Goal: Communication & Community: Answer question/provide support

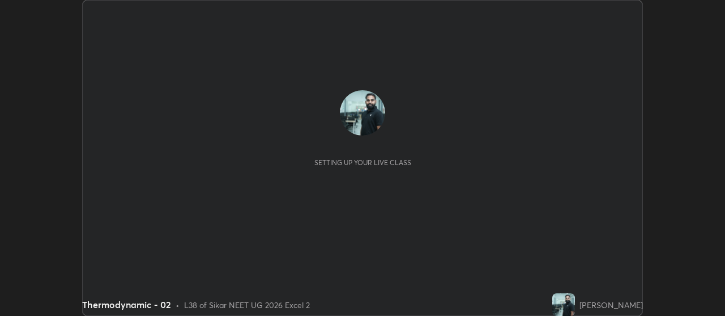
scroll to position [316, 724]
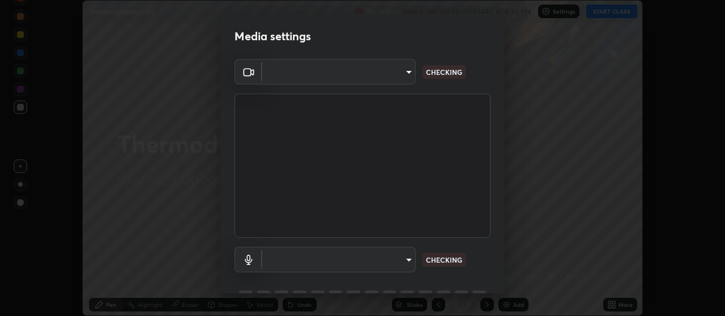
type input "a5cdc83613c3bae9a0318ea4cc03bb6affda8ba727544137782433a3cbd06d6b"
type input "communications"
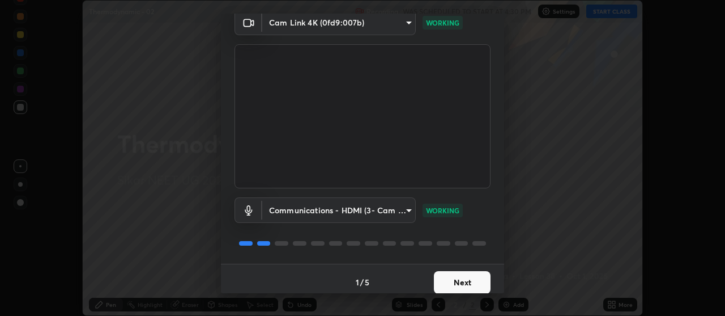
scroll to position [56, 0]
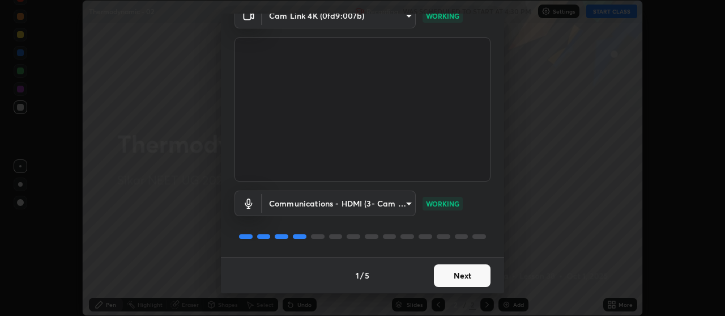
click at [474, 272] on button "Next" at bounding box center [462, 275] width 57 height 23
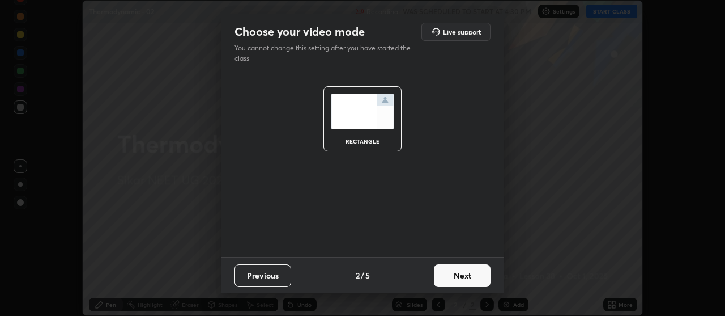
scroll to position [0, 0]
click at [480, 274] on button "Next" at bounding box center [462, 275] width 57 height 23
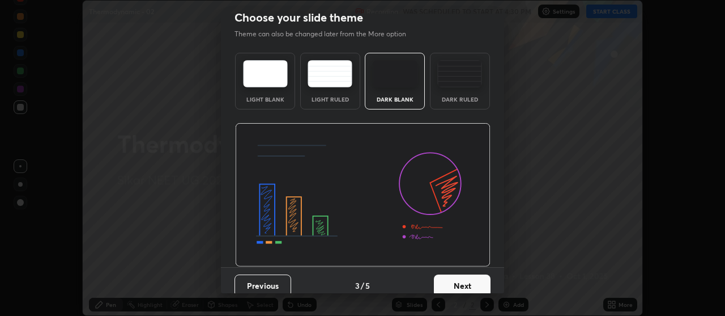
scroll to position [15, 0]
click at [481, 278] on button "Next" at bounding box center [462, 285] width 57 height 23
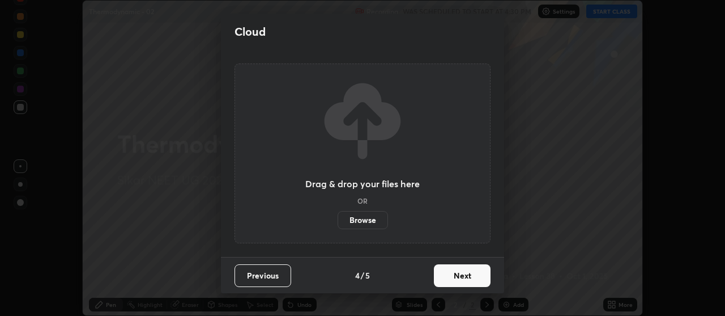
click at [481, 279] on button "Next" at bounding box center [462, 275] width 57 height 23
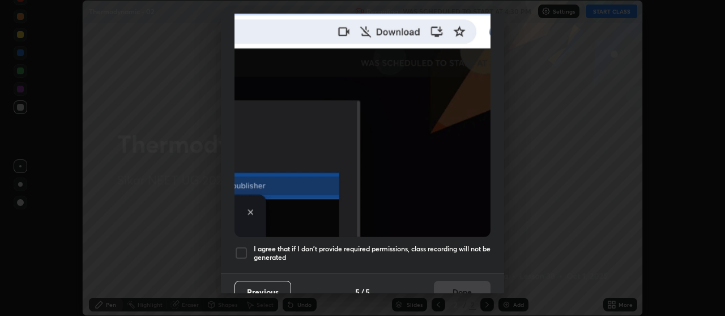
scroll to position [277, 0]
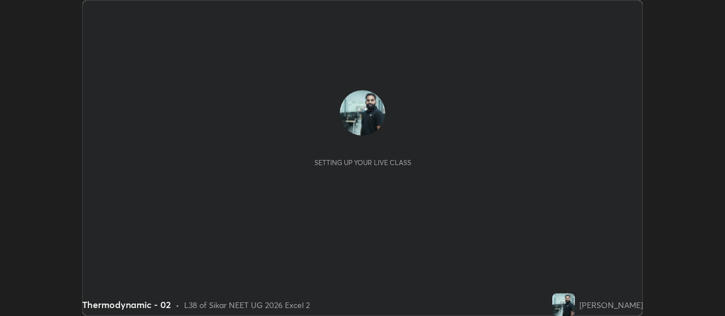
scroll to position [316, 724]
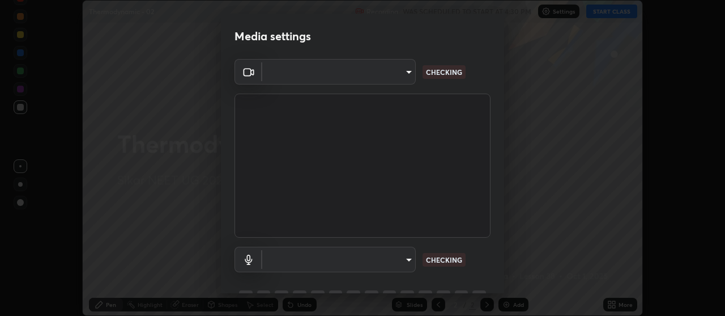
type input "a5cdc83613c3bae9a0318ea4cc03bb6affda8ba727544137782433a3cbd06d6b"
type input "communications"
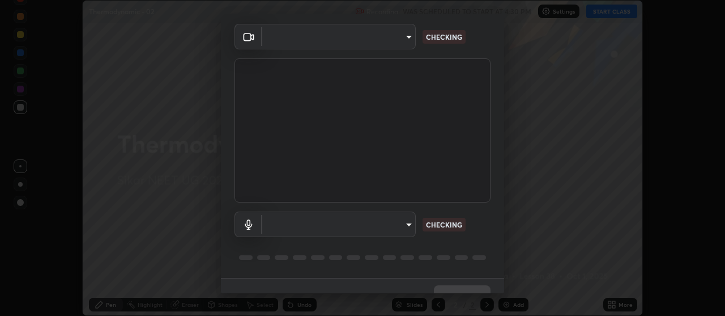
scroll to position [56, 0]
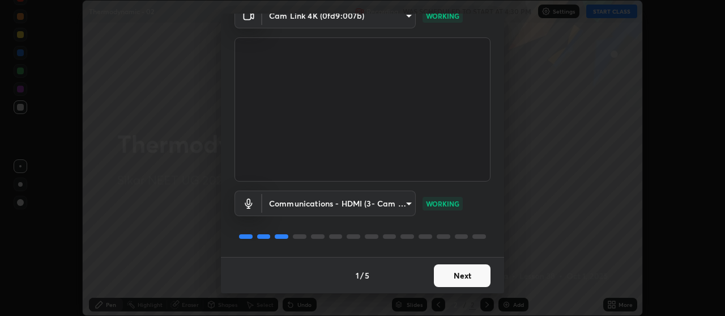
click at [468, 274] on button "Next" at bounding box center [462, 275] width 57 height 23
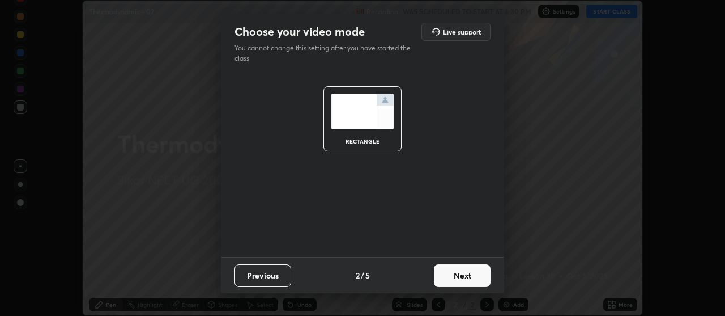
click at [471, 277] on button "Next" at bounding box center [462, 275] width 57 height 23
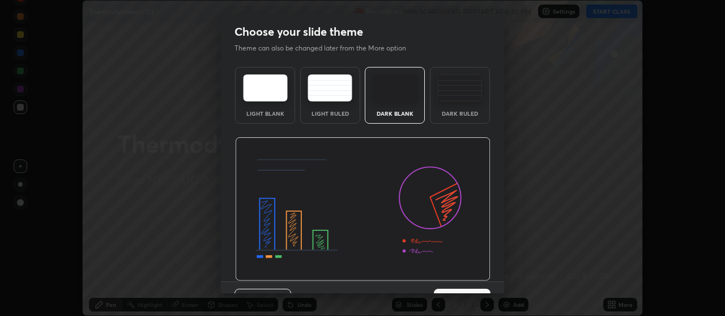
scroll to position [24, 0]
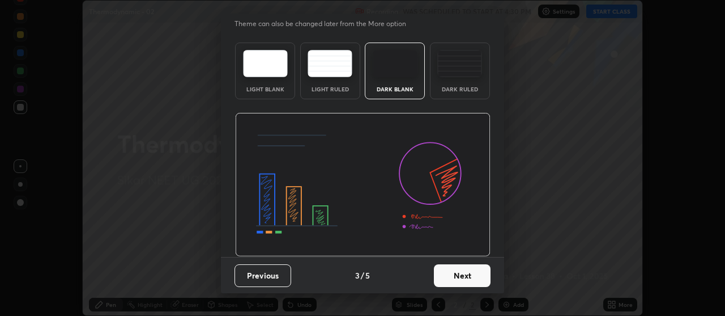
click at [464, 276] on button "Next" at bounding box center [462, 275] width 57 height 23
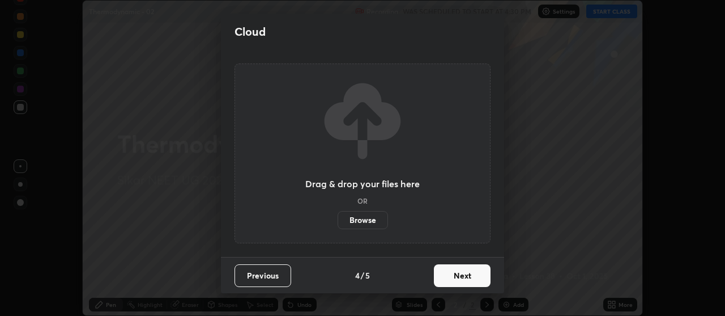
scroll to position [0, 0]
click at [467, 274] on button "Next" at bounding box center [462, 275] width 57 height 23
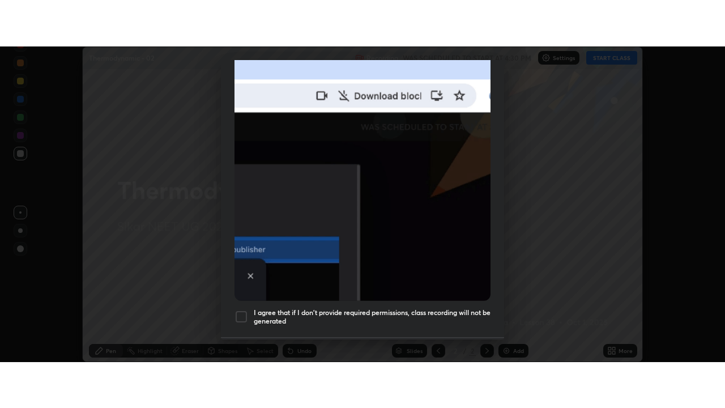
scroll to position [287, 0]
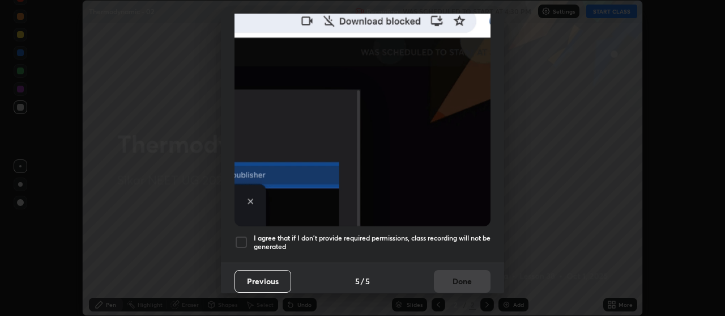
click at [462, 233] on h5 "I agree that if I don't provide required permissions, class recording will not …" at bounding box center [372, 242] width 237 height 18
click at [464, 277] on button "Done" at bounding box center [462, 281] width 57 height 23
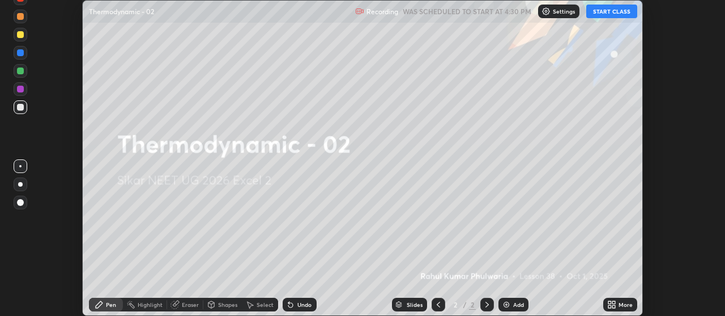
click at [609, 305] on icon at bounding box center [609, 306] width 3 height 3
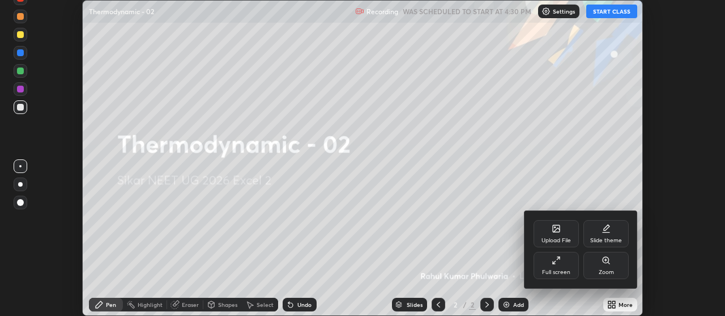
click at [572, 264] on div "Full screen" at bounding box center [556, 265] width 45 height 27
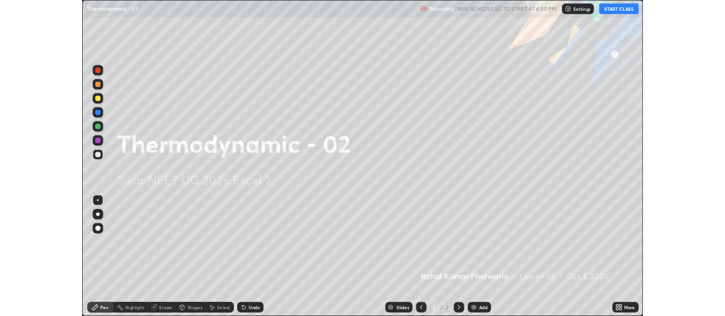
scroll to position [408, 725]
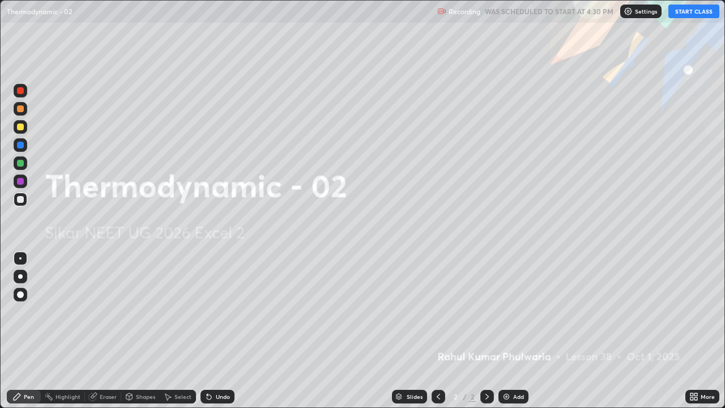
click at [684, 10] on button "START CLASS" at bounding box center [693, 12] width 51 height 14
click at [507, 315] on img at bounding box center [506, 396] width 9 height 9
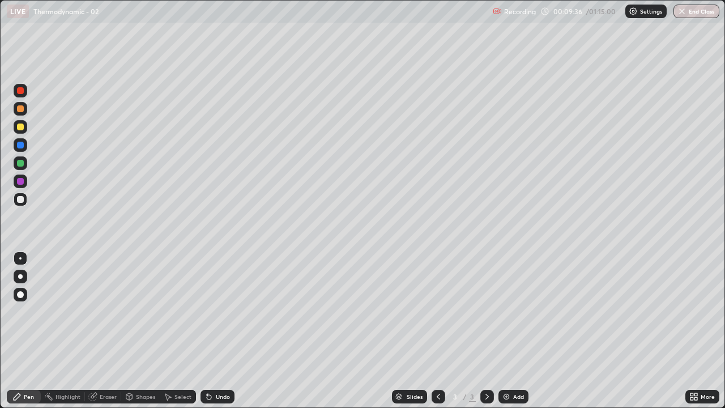
click at [229, 315] on div "Undo" at bounding box center [215, 396] width 39 height 23
click at [502, 315] on div "Add" at bounding box center [513, 397] width 30 height 14
click at [504, 315] on img at bounding box center [506, 396] width 9 height 9
click at [432, 315] on div at bounding box center [439, 397] width 14 height 14
click at [437, 315] on icon at bounding box center [438, 397] width 3 height 6
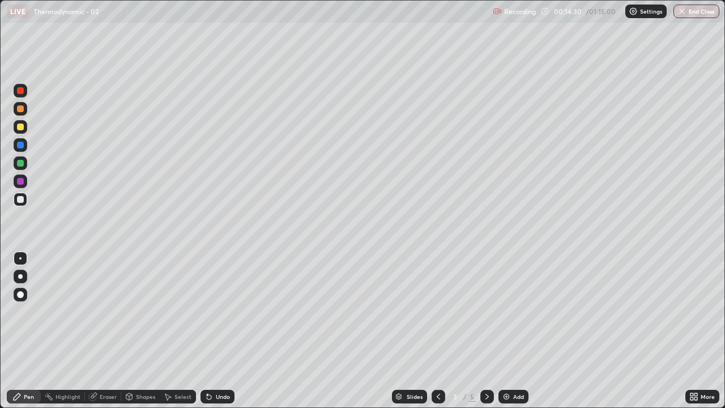
click at [487, 315] on icon at bounding box center [487, 396] width 9 height 9
click at [485, 315] on icon at bounding box center [487, 396] width 9 height 9
click at [19, 128] on div at bounding box center [20, 126] width 7 height 7
click at [21, 201] on div at bounding box center [20, 199] width 7 height 7
click at [20, 110] on div at bounding box center [20, 108] width 7 height 7
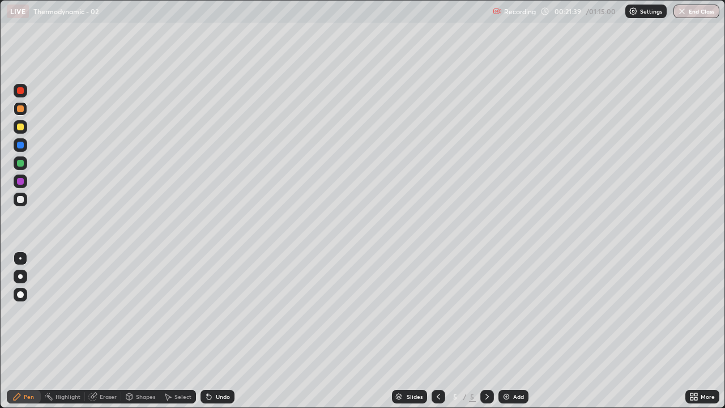
click at [19, 202] on div at bounding box center [20, 199] width 7 height 7
click at [21, 128] on div at bounding box center [20, 126] width 7 height 7
click at [20, 200] on div at bounding box center [20, 199] width 7 height 7
click at [18, 110] on div at bounding box center [20, 108] width 7 height 7
click at [15, 202] on div at bounding box center [21, 200] width 14 height 14
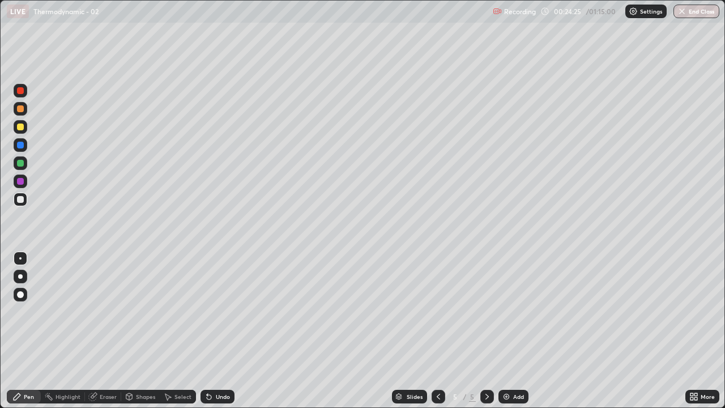
click at [505, 315] on img at bounding box center [506, 396] width 9 height 9
click at [17, 127] on div at bounding box center [20, 126] width 7 height 7
click at [223, 315] on div "Undo" at bounding box center [223, 397] width 14 height 6
click at [222, 315] on div "Undo" at bounding box center [218, 397] width 34 height 14
click at [227, 315] on div "Undo" at bounding box center [218, 397] width 34 height 14
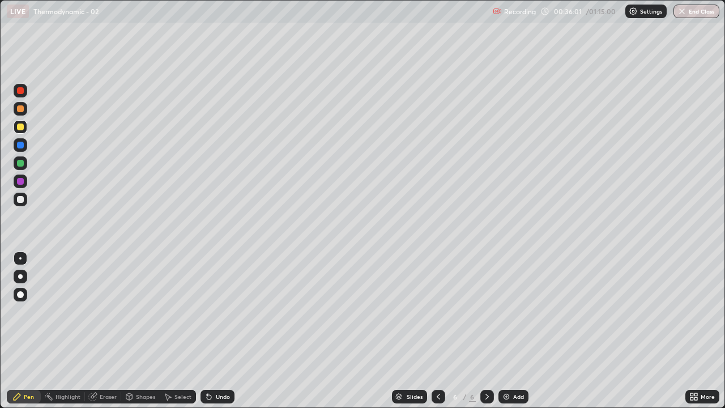
click at [218, 315] on div "Undo" at bounding box center [218, 397] width 34 height 14
click at [20, 201] on div at bounding box center [20, 199] width 7 height 7
click at [518, 315] on div "Add" at bounding box center [518, 397] width 11 height 6
click at [437, 315] on icon at bounding box center [438, 396] width 9 height 9
click at [486, 315] on icon at bounding box center [487, 396] width 9 height 9
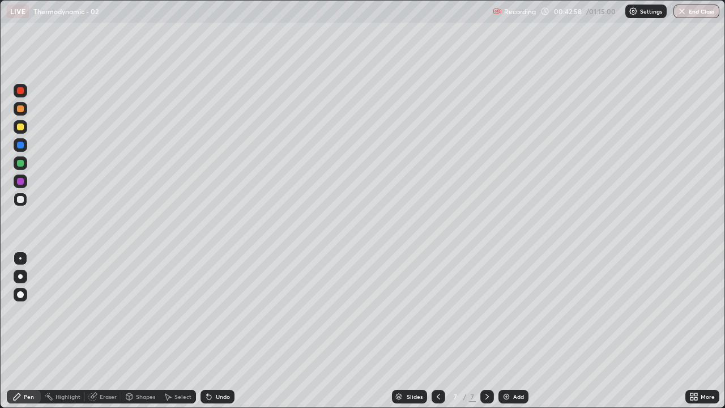
click at [104, 315] on div "Eraser" at bounding box center [108, 397] width 17 height 6
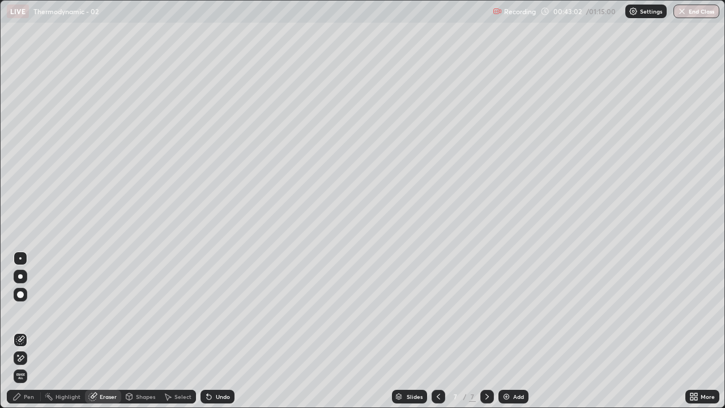
click at [32, 315] on div "Pen" at bounding box center [24, 397] width 34 height 14
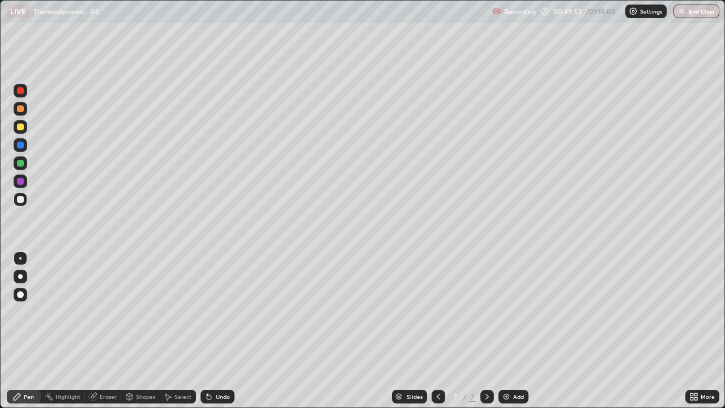
click at [503, 315] on img at bounding box center [506, 396] width 9 height 9
click at [102, 315] on div "Eraser" at bounding box center [108, 397] width 17 height 6
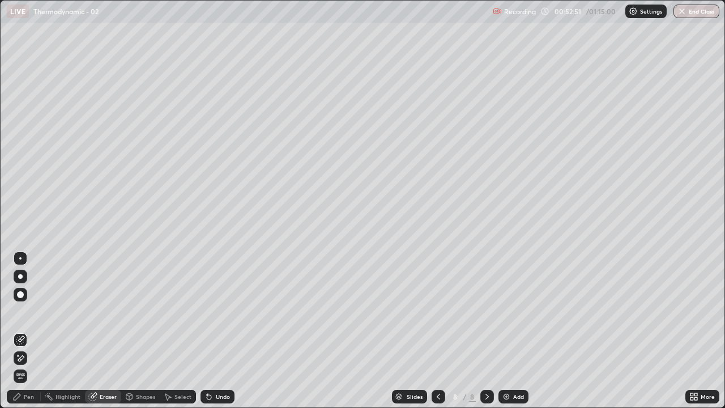
click at [30, 315] on div "Pen" at bounding box center [29, 397] width 10 height 6
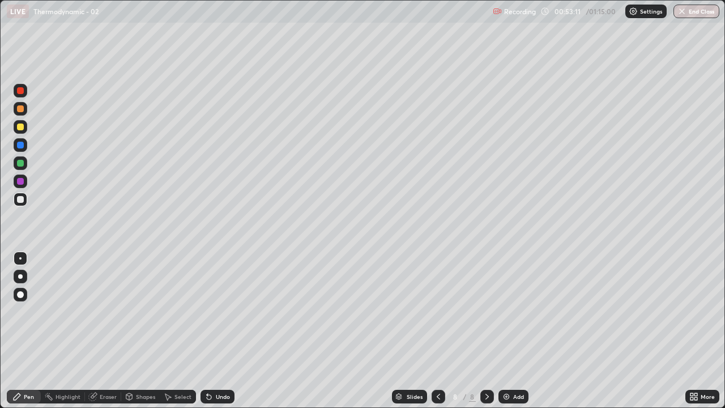
click at [104, 315] on div "Eraser" at bounding box center [108, 397] width 17 height 6
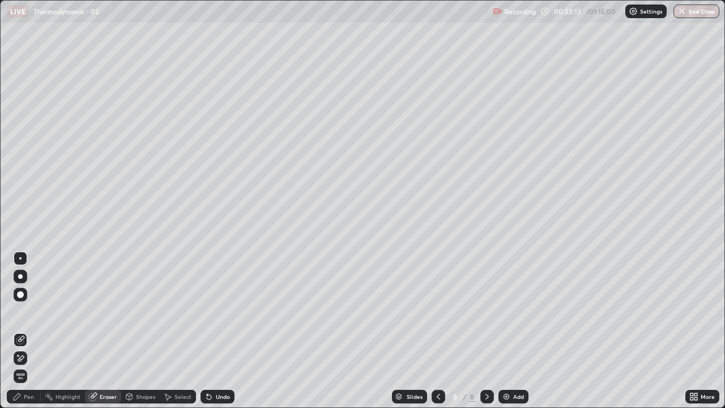
click at [33, 315] on div "Pen" at bounding box center [29, 397] width 10 height 6
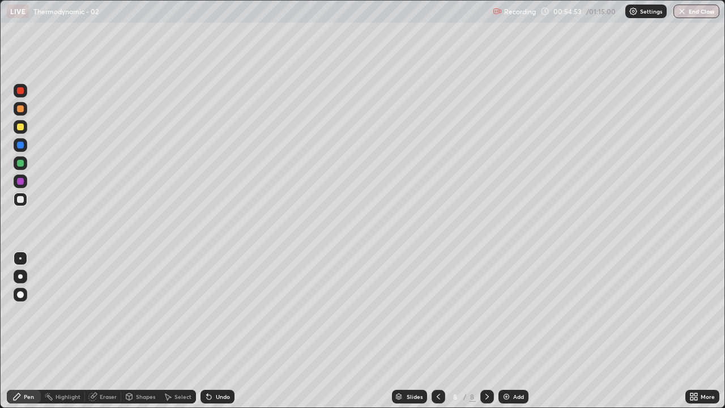
click at [104, 315] on div "Eraser" at bounding box center [108, 397] width 17 height 6
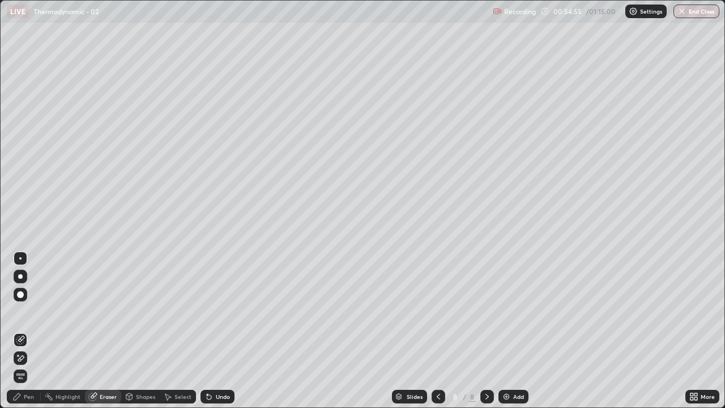
click at [26, 315] on div "Pen" at bounding box center [24, 397] width 34 height 14
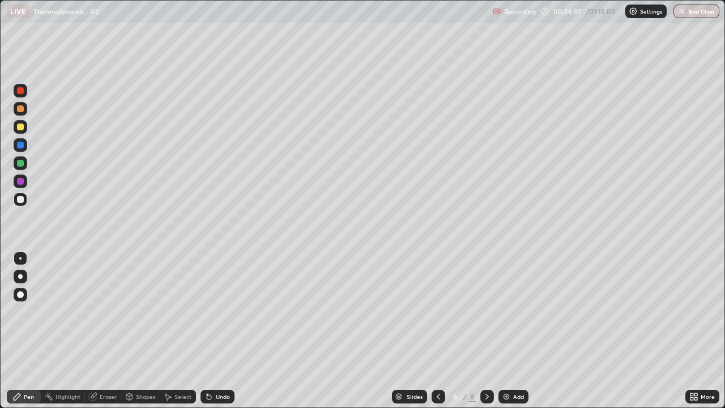
click at [516, 315] on div "Add" at bounding box center [518, 397] width 11 height 6
click at [506, 315] on div "Add" at bounding box center [513, 397] width 30 height 14
click at [442, 315] on div at bounding box center [438, 397] width 14 height 14
click at [505, 315] on img at bounding box center [506, 396] width 9 height 9
click at [105, 315] on div "Eraser" at bounding box center [108, 397] width 17 height 6
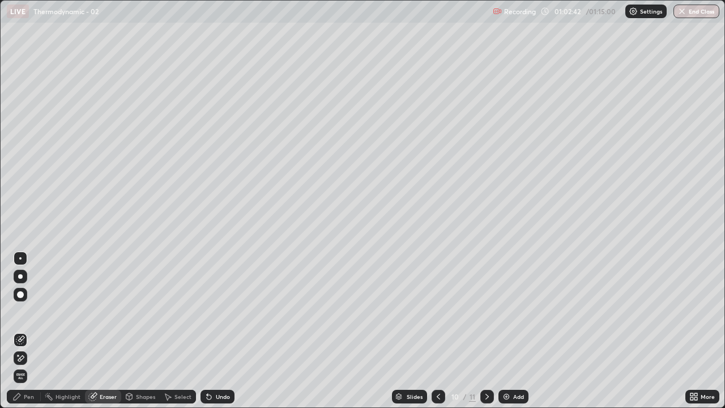
click at [28, 315] on div "Pen" at bounding box center [29, 397] width 10 height 6
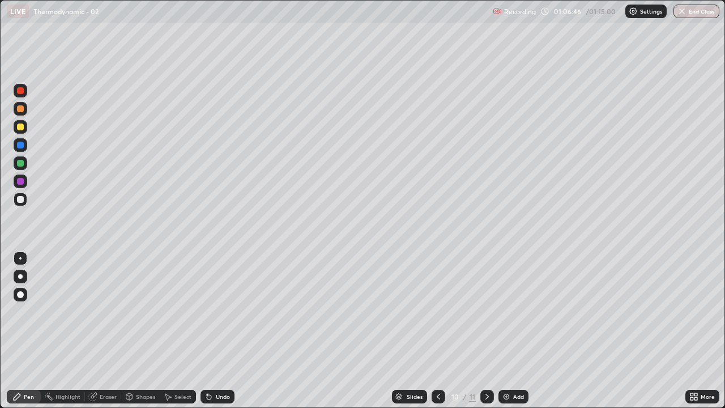
click at [508, 315] on img at bounding box center [506, 396] width 9 height 9
click at [211, 315] on icon at bounding box center [208, 396] width 9 height 9
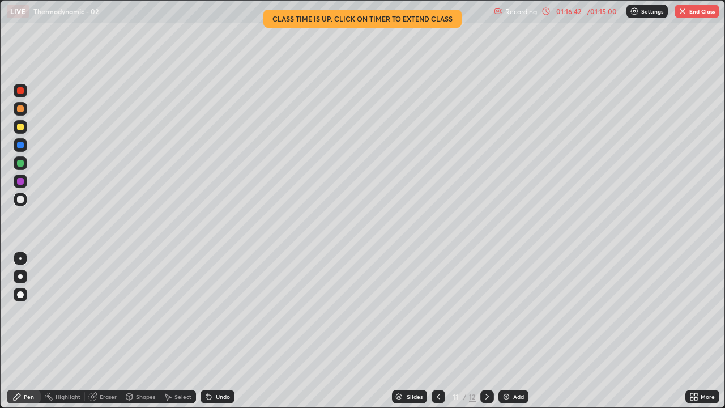
click at [689, 8] on button "End Class" at bounding box center [697, 12] width 45 height 14
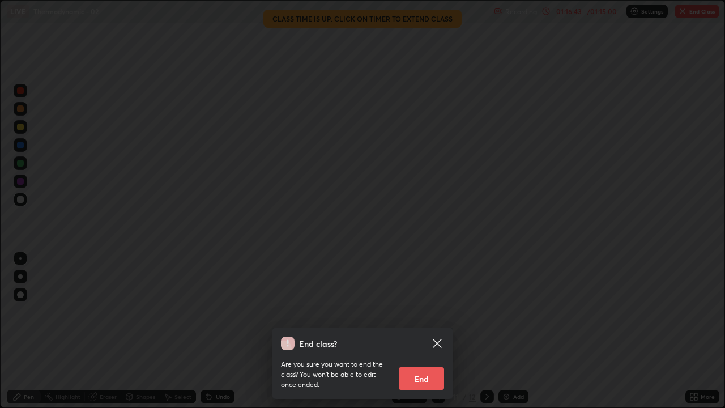
click at [419, 315] on button "End" at bounding box center [421, 378] width 45 height 23
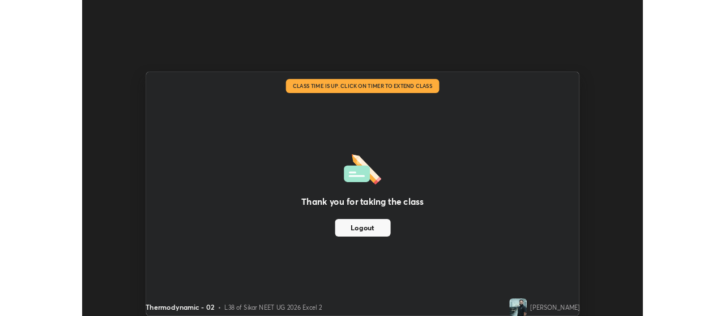
scroll to position [56330, 55920]
